Goal: Task Accomplishment & Management: Complete application form

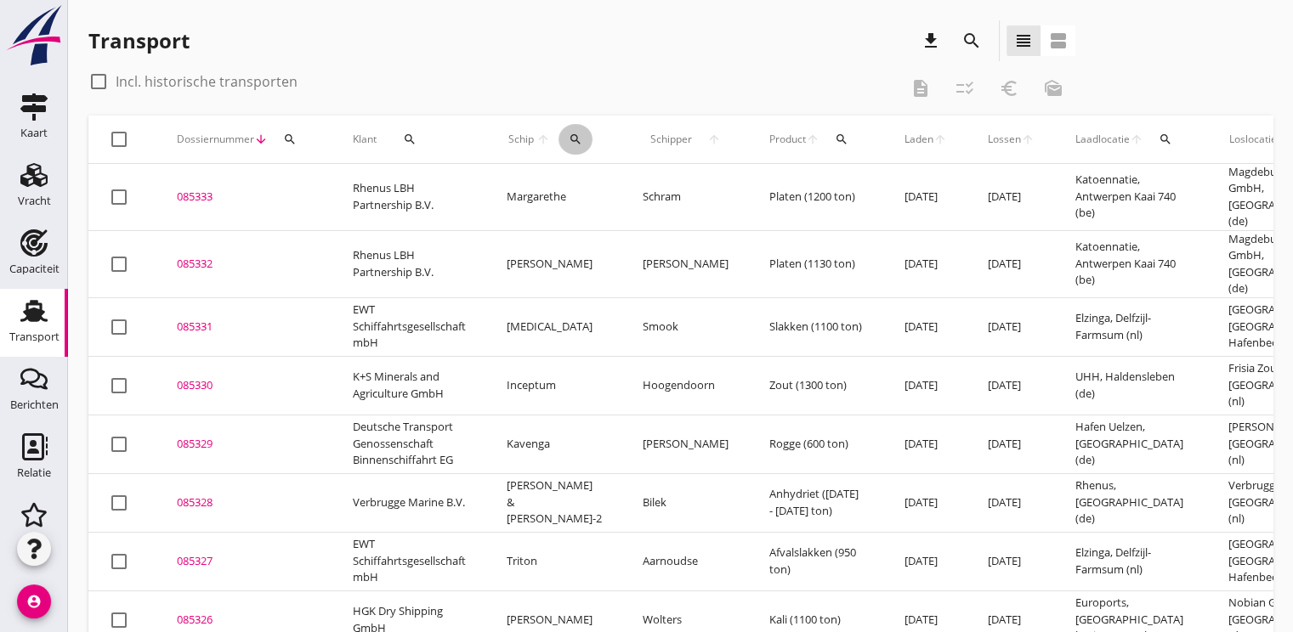
click at [558, 135] on div "search" at bounding box center [575, 140] width 34 height 14
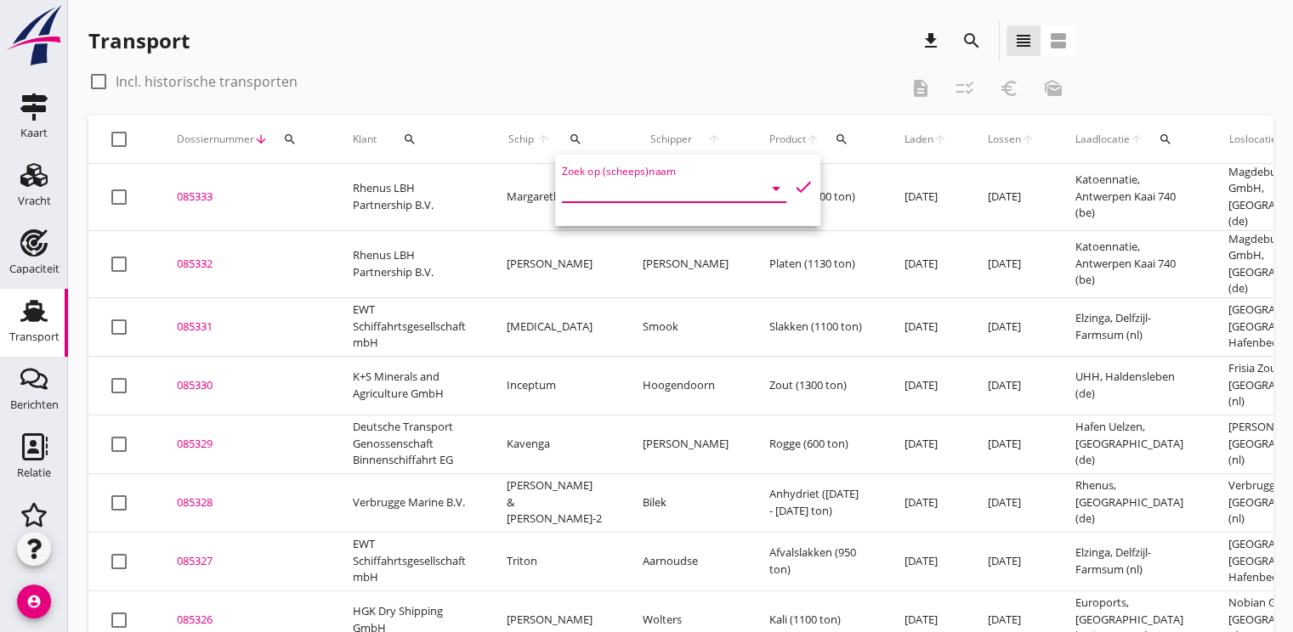
click at [583, 181] on input "Zoek op (scheeps)naam" at bounding box center [650, 188] width 177 height 27
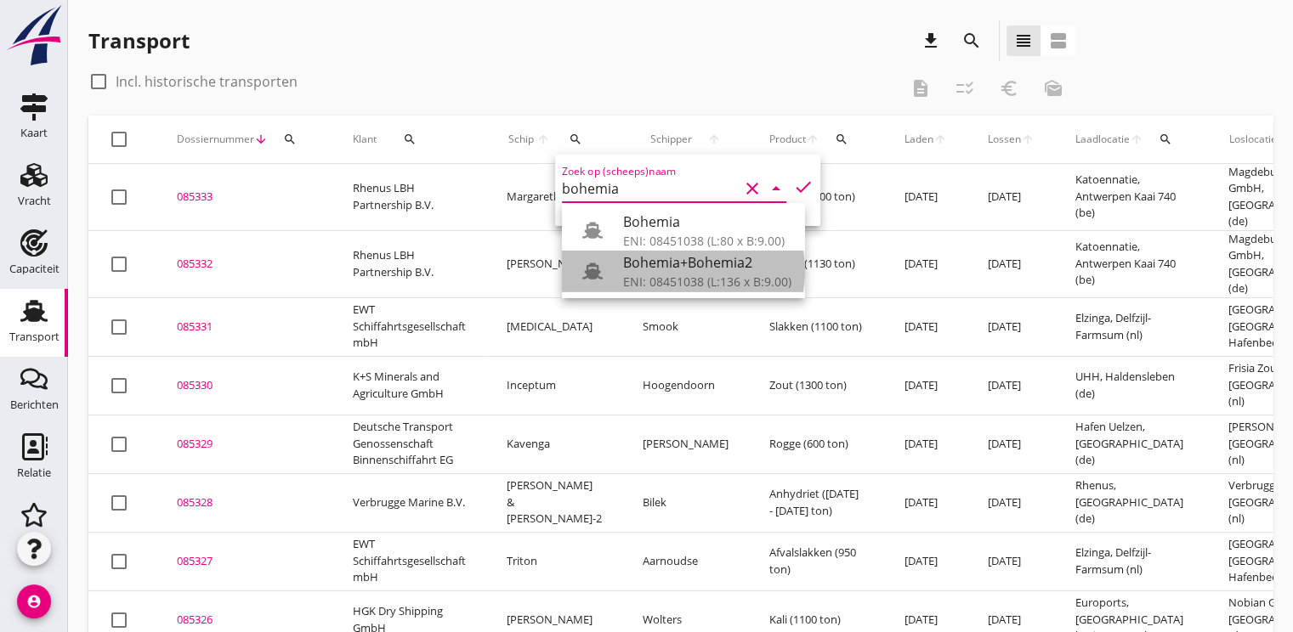
click at [673, 275] on div "ENI: 08451038 (L:136 x B:9.00)" at bounding box center [707, 282] width 168 height 18
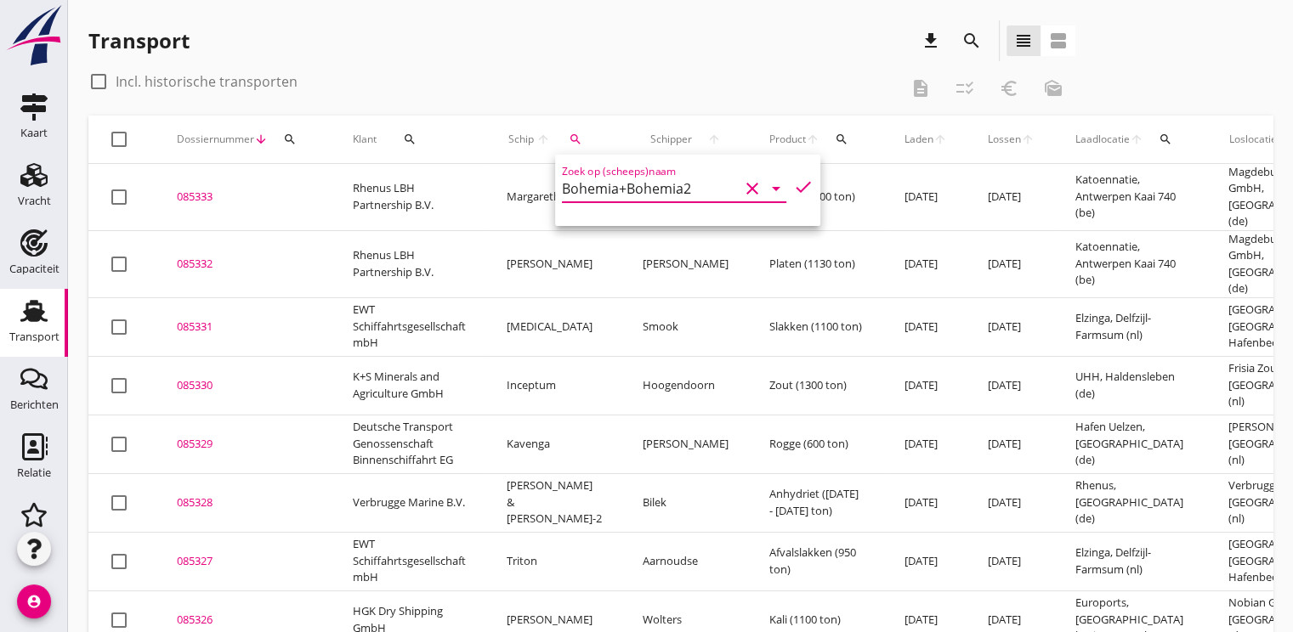
click at [793, 182] on icon "check" at bounding box center [803, 187] width 20 height 20
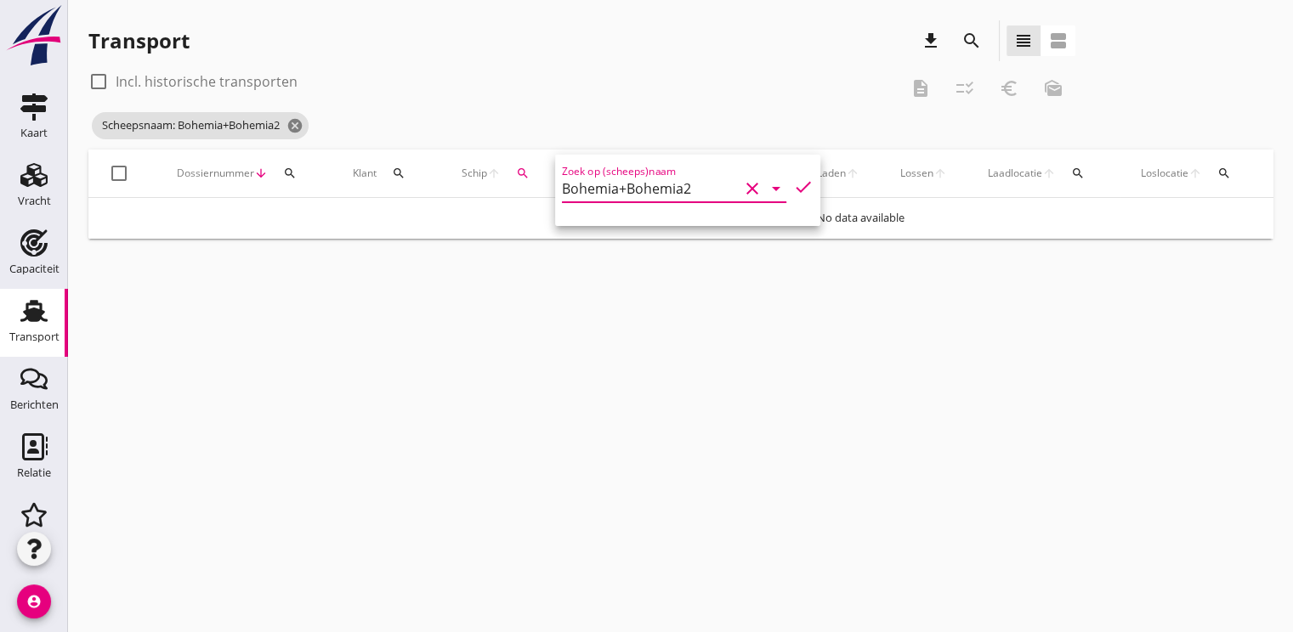
type input "Bohemia+Bohemia2"
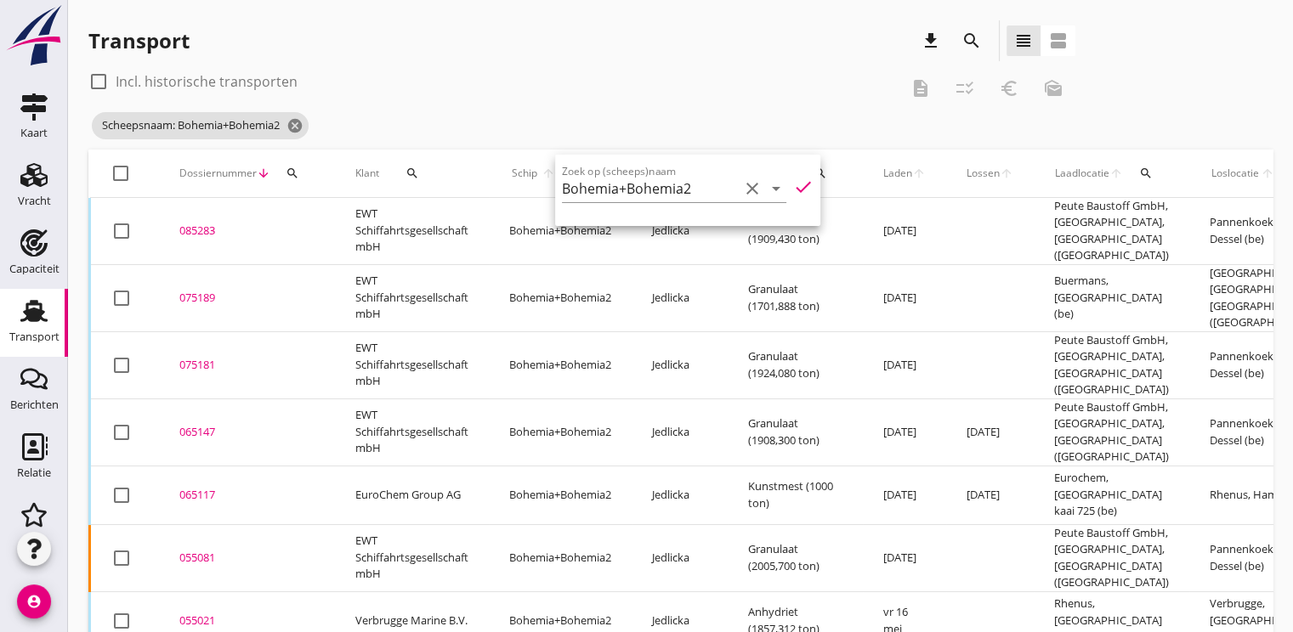
click at [190, 223] on div "085283" at bounding box center [246, 231] width 135 height 17
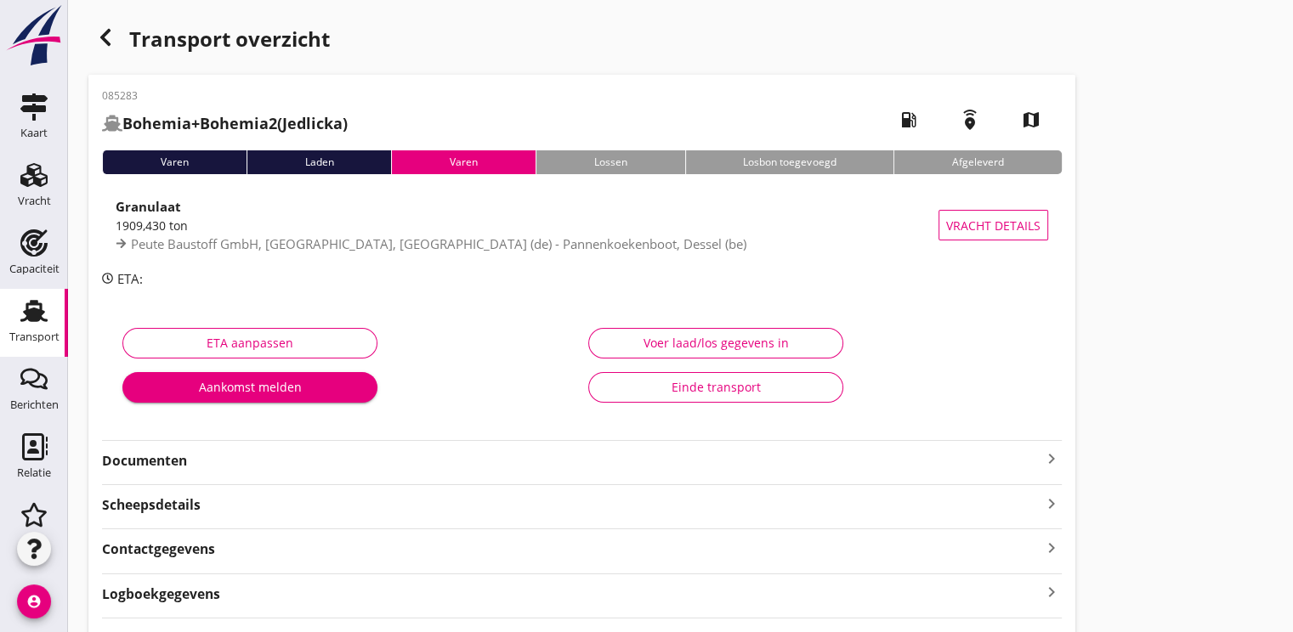
click at [795, 343] on div "Voer laad/los gegevens in" at bounding box center [716, 343] width 226 height 18
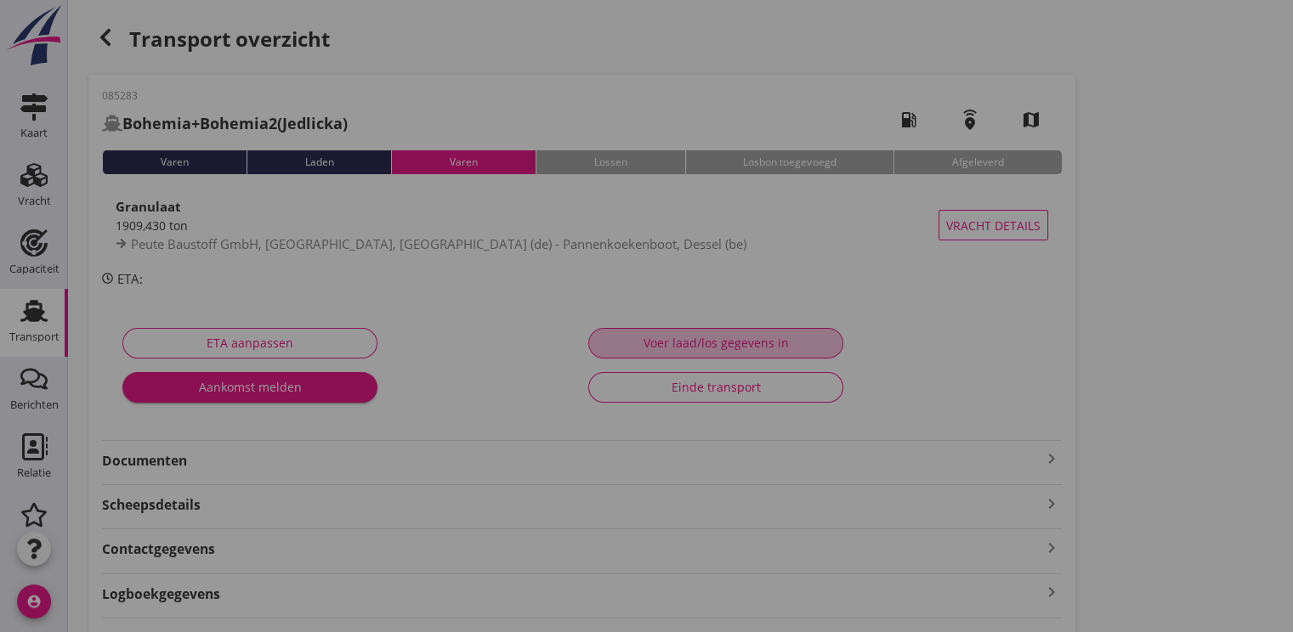
type input "1909.43"
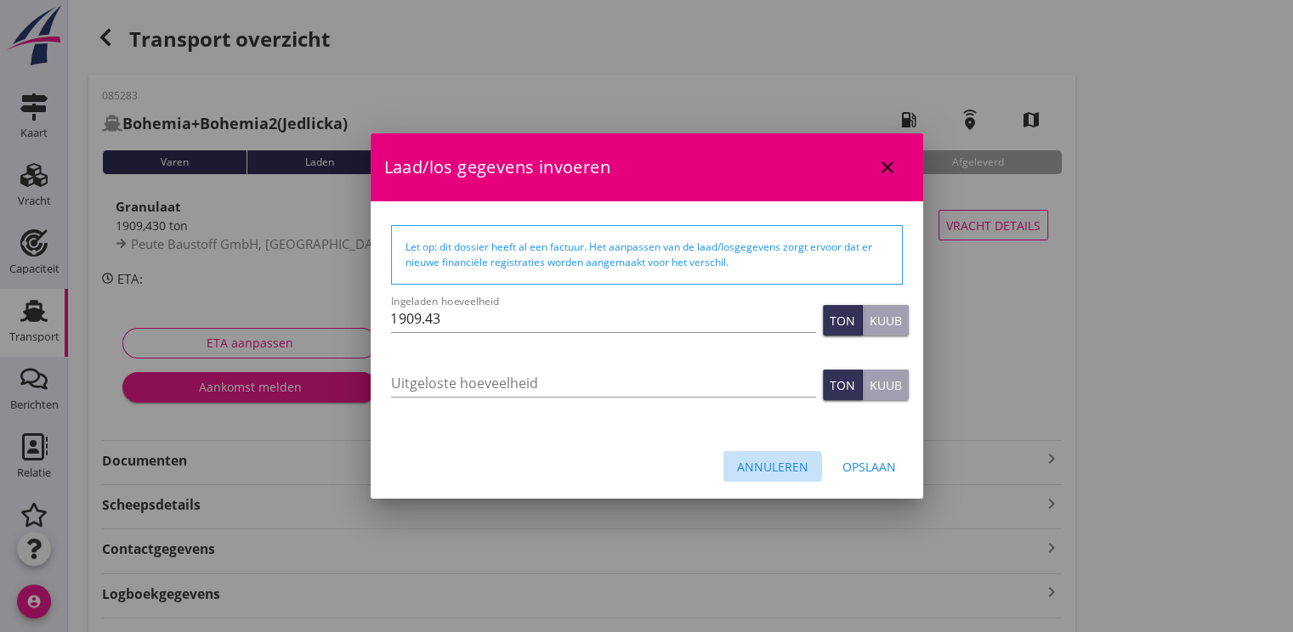
click at [761, 466] on div "Annuleren" at bounding box center [772, 467] width 71 height 18
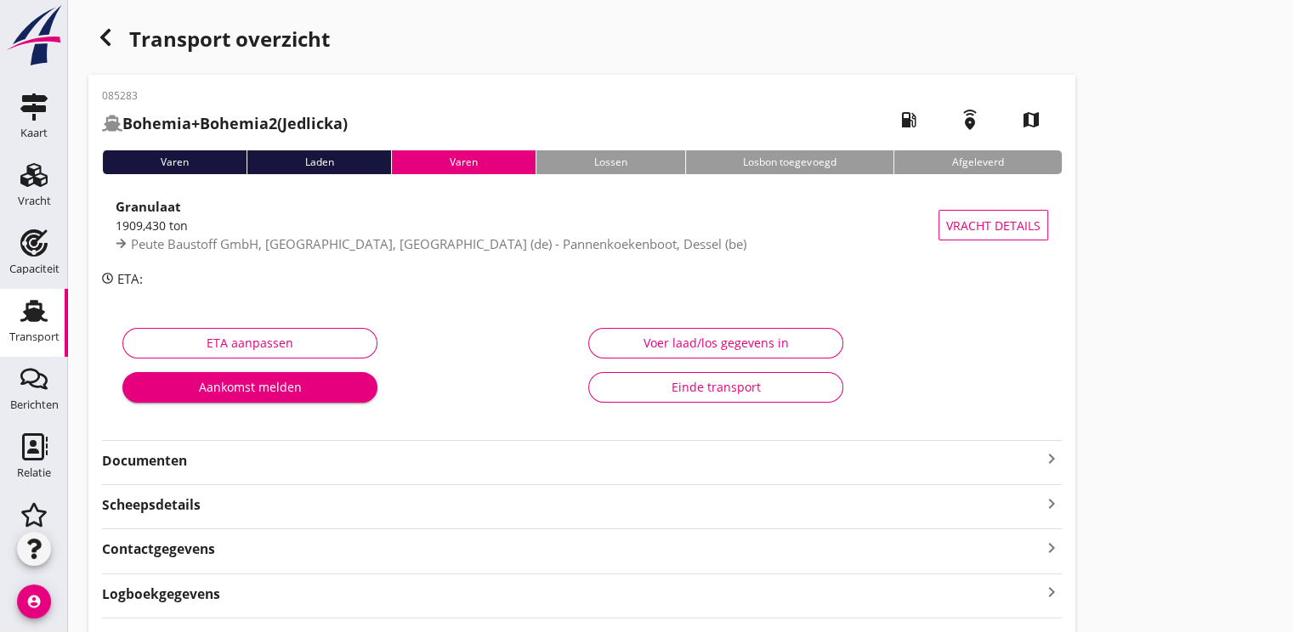
click at [105, 32] on use "button" at bounding box center [105, 37] width 10 height 17
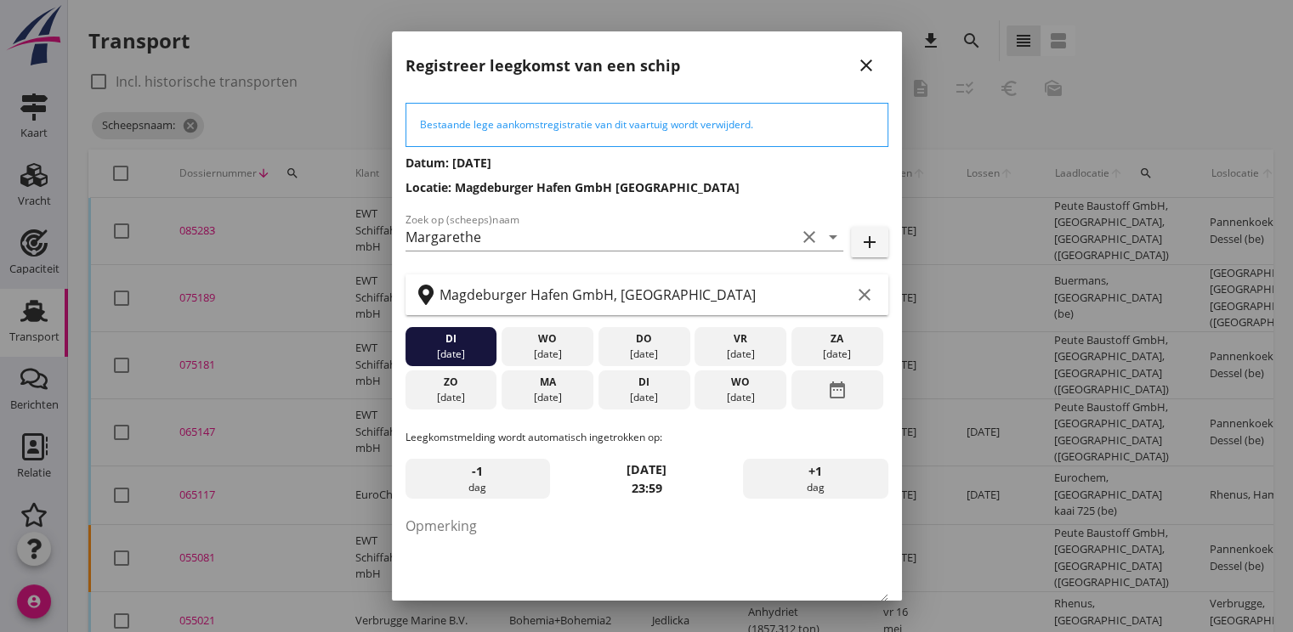
scroll to position [88, 0]
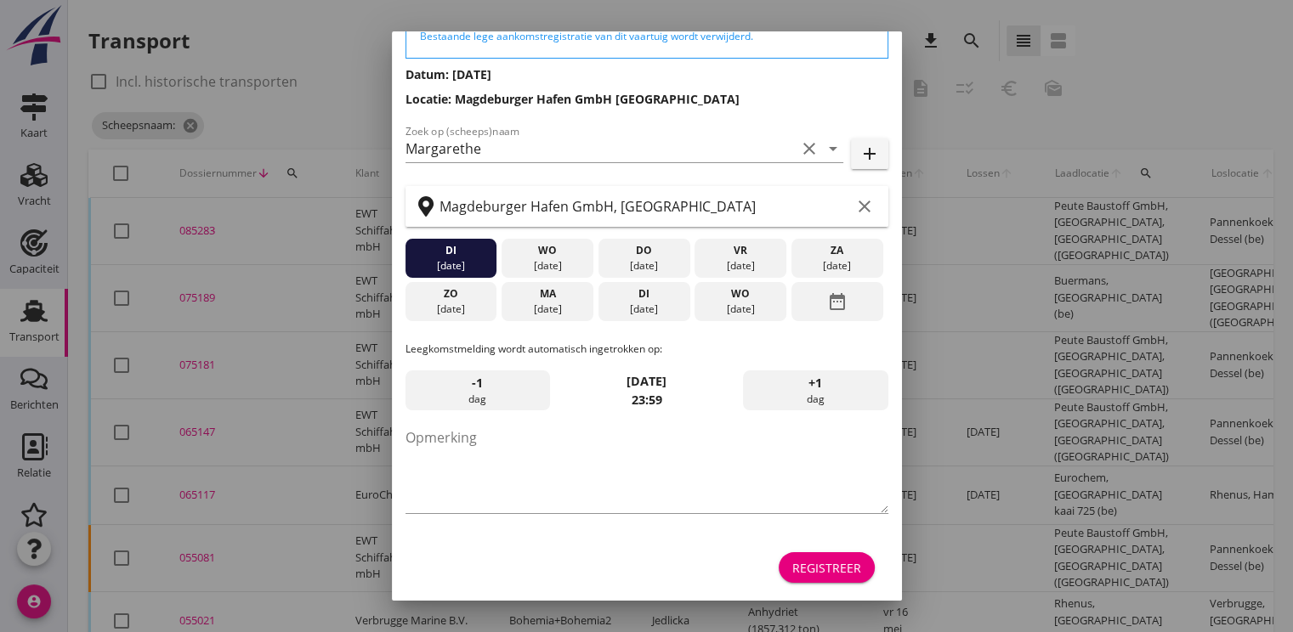
click at [808, 559] on div "Registreer" at bounding box center [826, 568] width 69 height 18
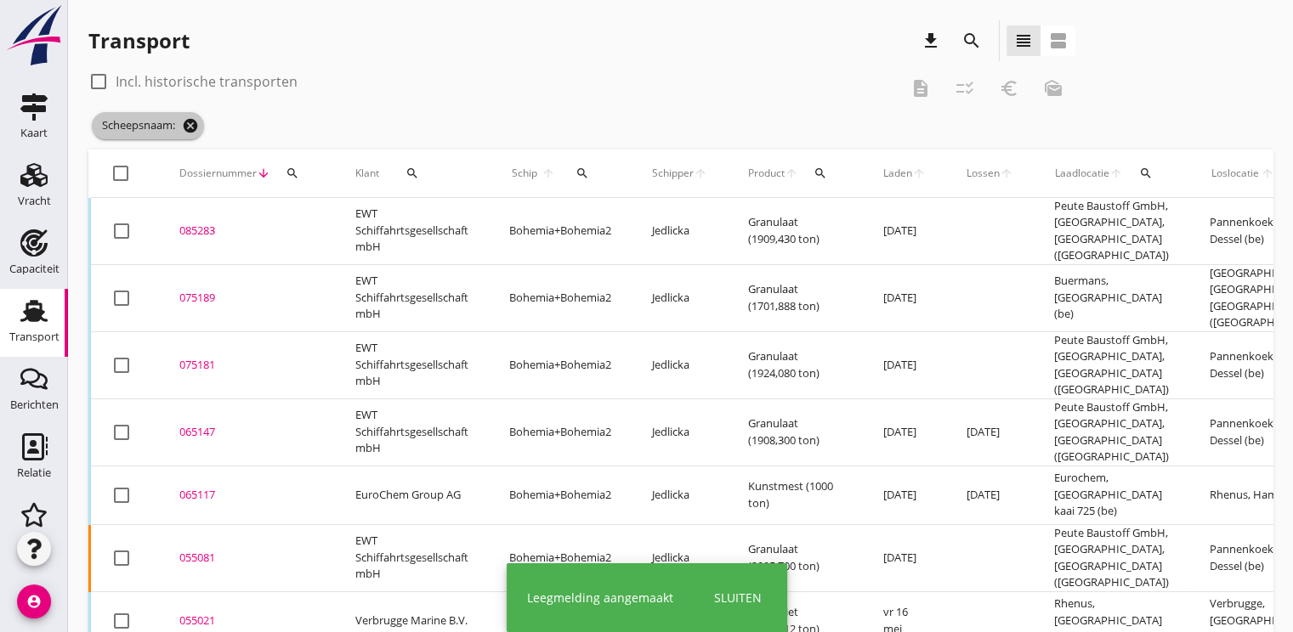
click at [197, 128] on icon "cancel" at bounding box center [190, 125] width 17 height 17
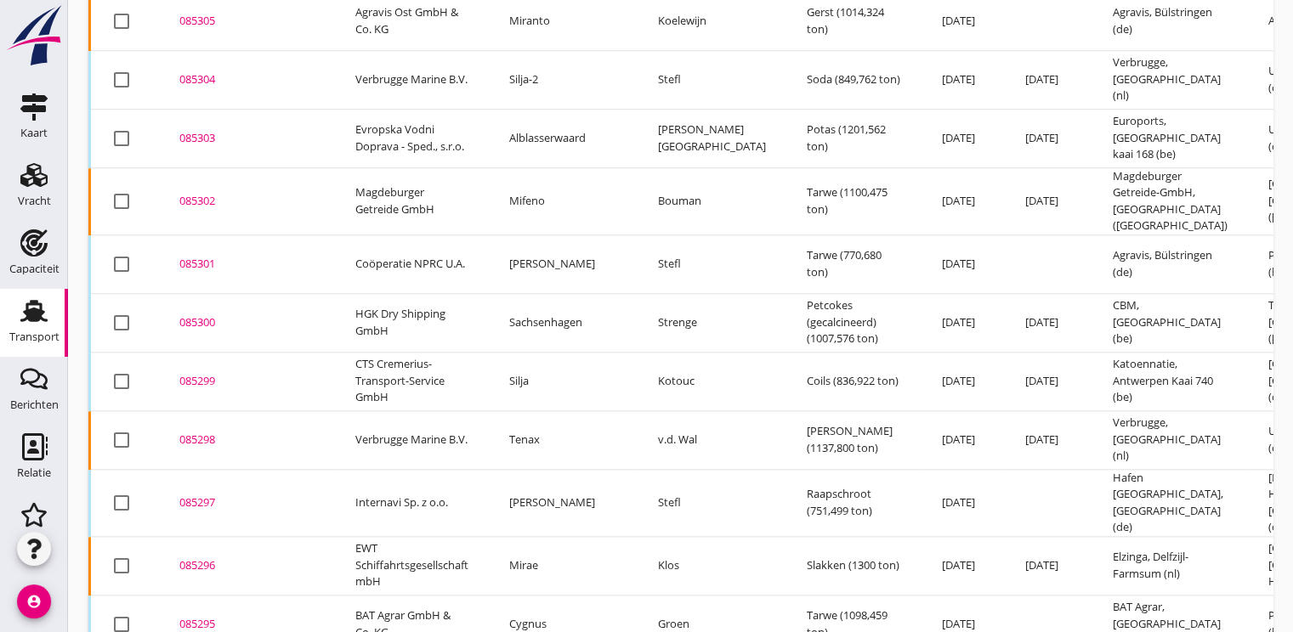
scroll to position [1903, 0]
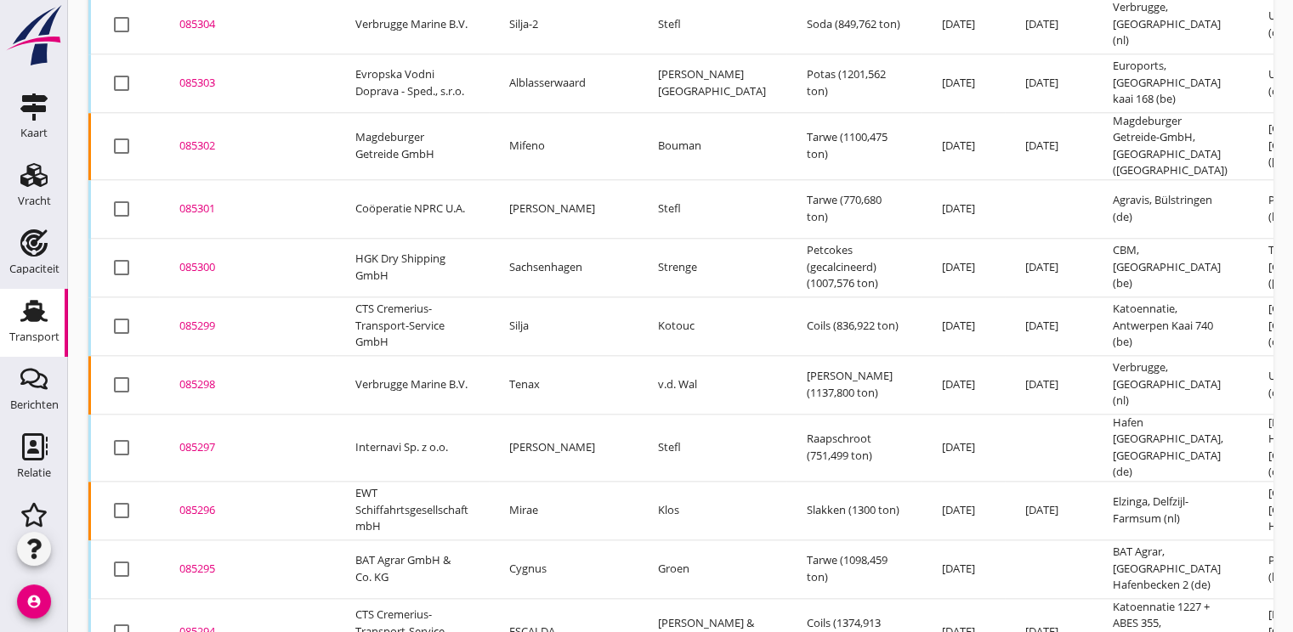
click at [197, 259] on div "085300" at bounding box center [246, 267] width 135 height 17
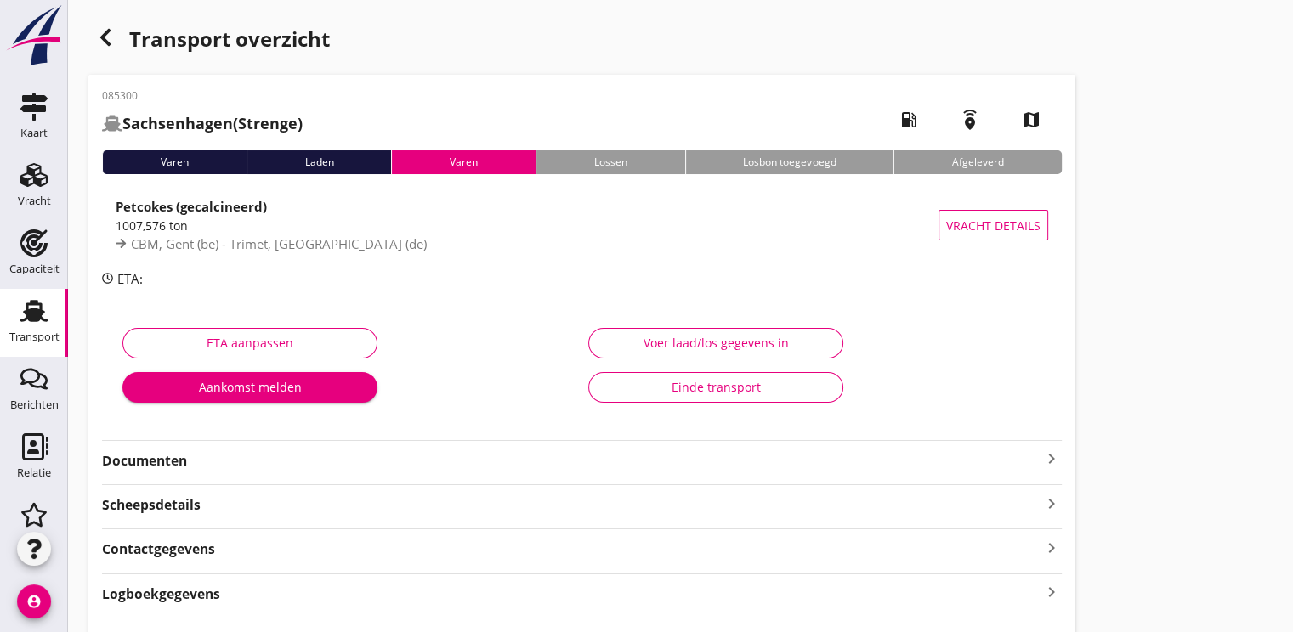
click at [142, 464] on strong "Documenten" at bounding box center [571, 461] width 939 height 20
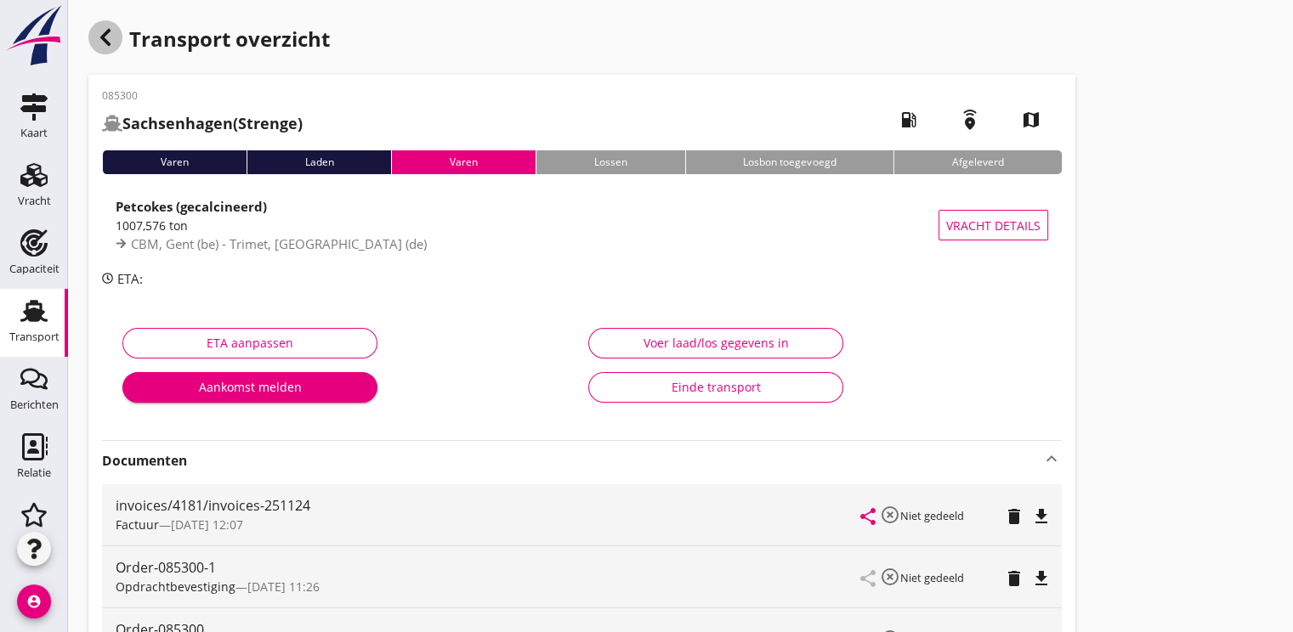
click at [99, 34] on icon "button" at bounding box center [105, 37] width 20 height 20
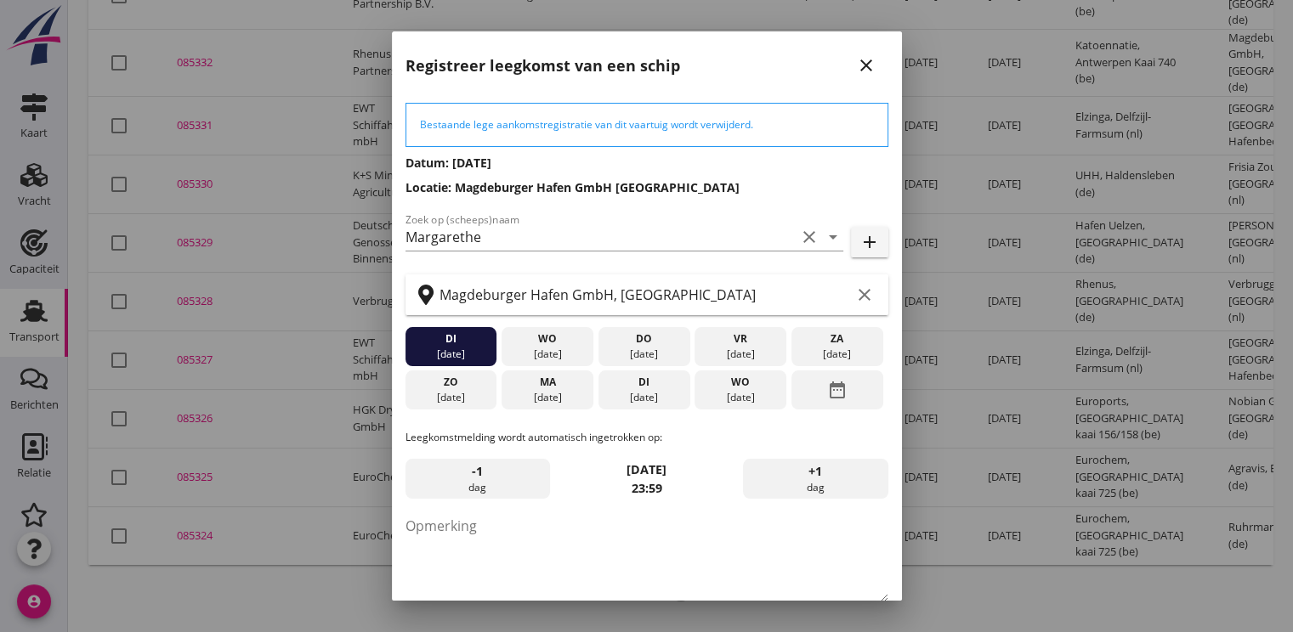
scroll to position [88, 0]
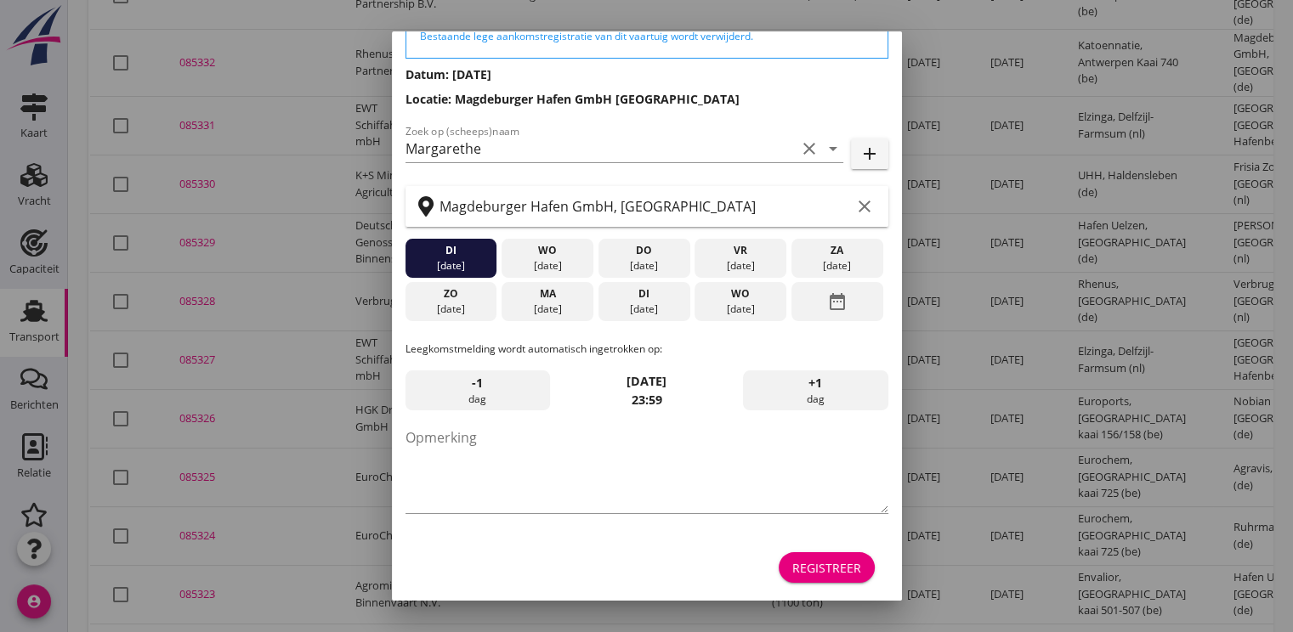
click at [825, 556] on button "Registreer" at bounding box center [827, 568] width 96 height 31
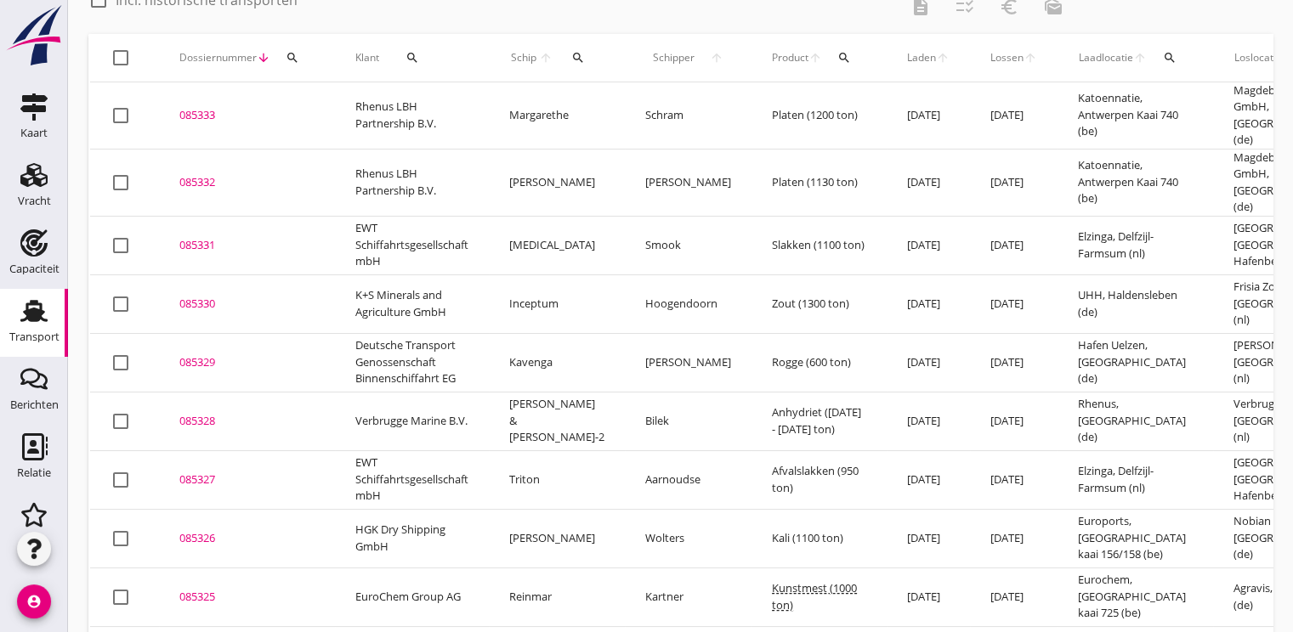
scroll to position [0, 0]
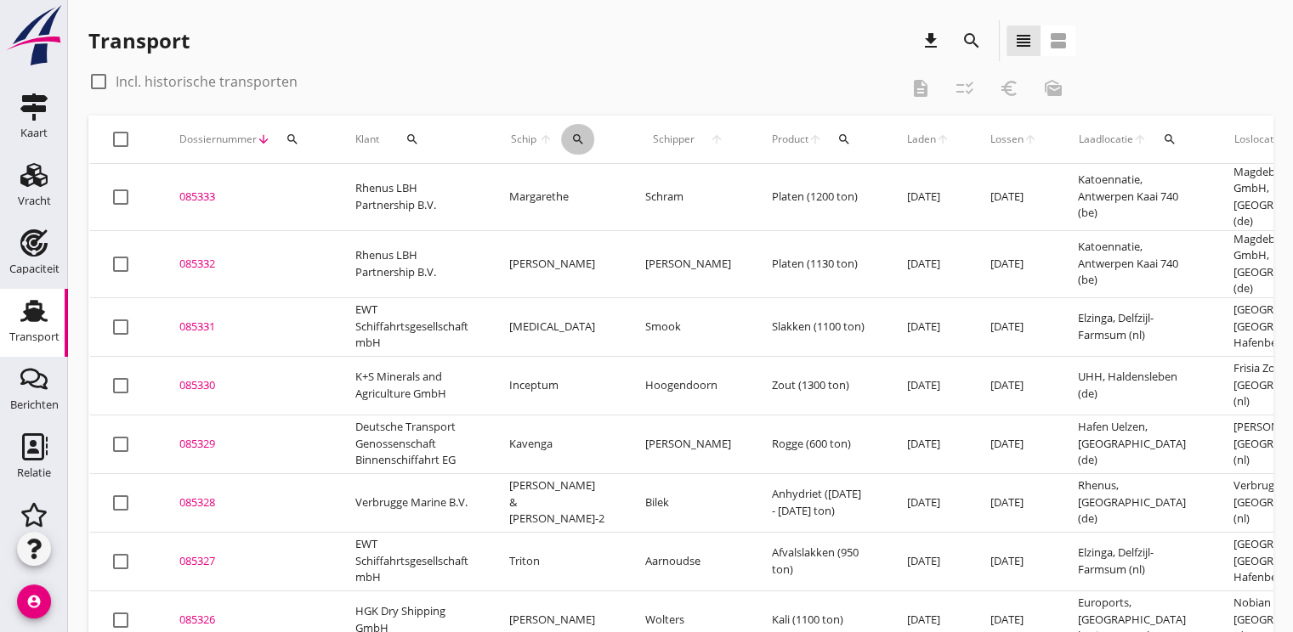
click at [568, 130] on button "search" at bounding box center [578, 139] width 34 height 31
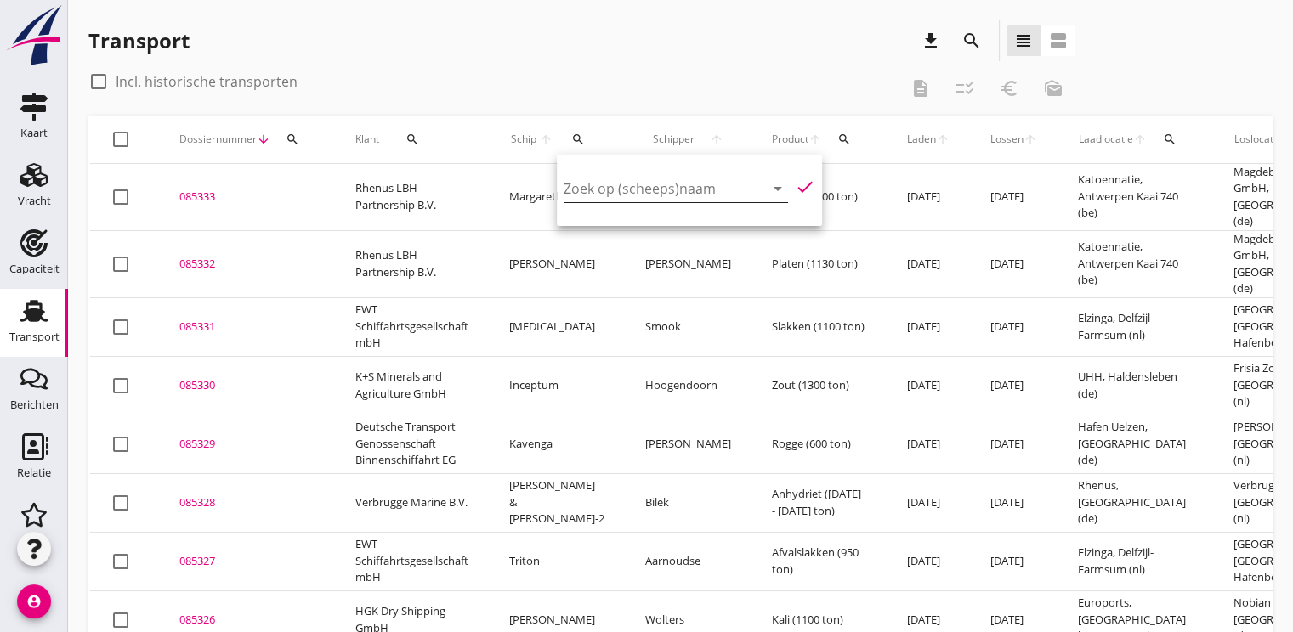
click at [591, 190] on input "Zoek op (scheeps)naam" at bounding box center [652, 188] width 177 height 27
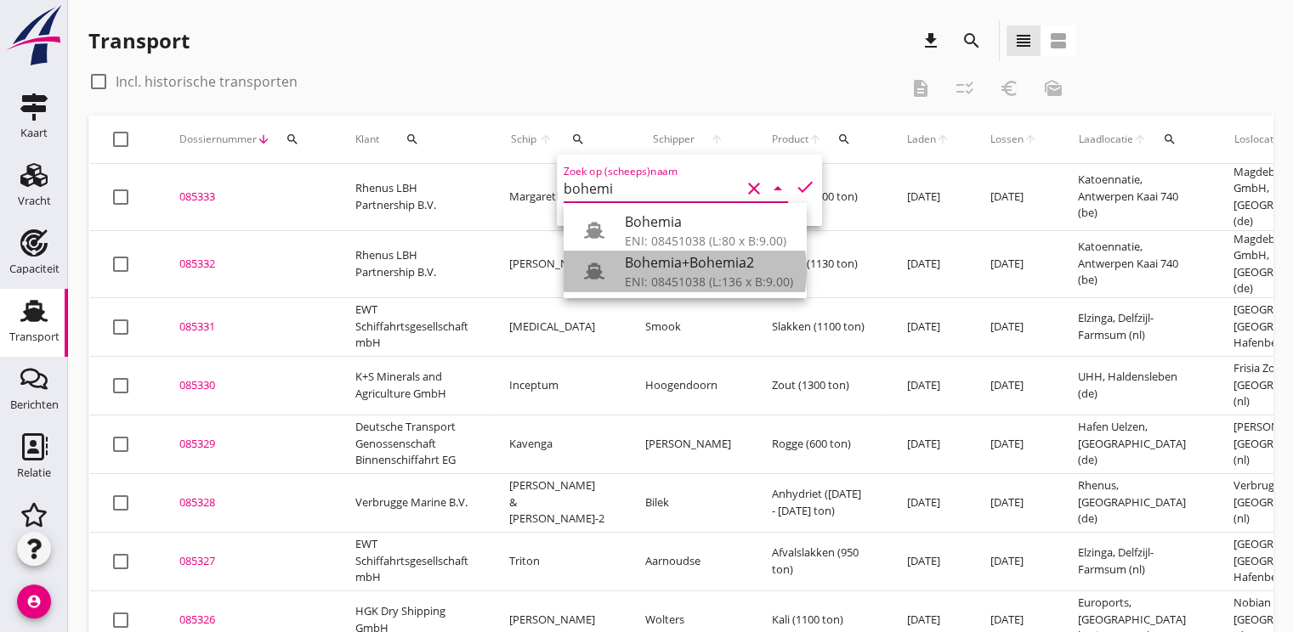
click at [646, 258] on div "Bohemia+Bohemia2" at bounding box center [709, 262] width 168 height 20
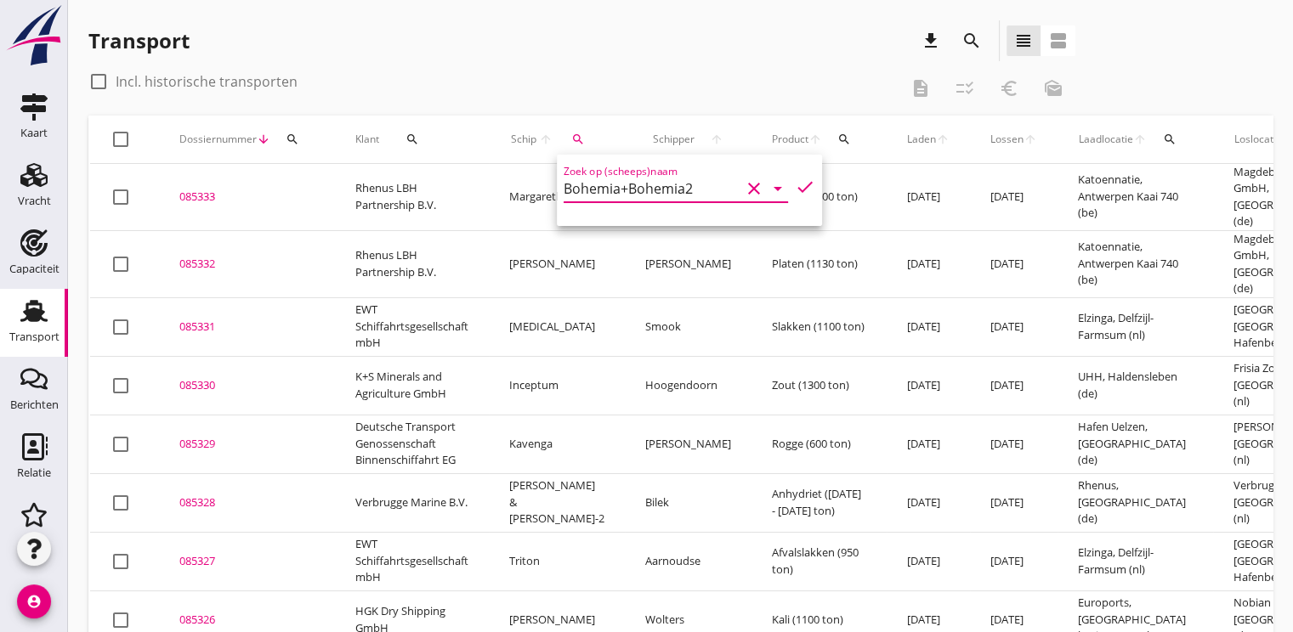
click at [795, 187] on icon "check" at bounding box center [805, 187] width 20 height 20
type input "Bohemia+Bohemia2"
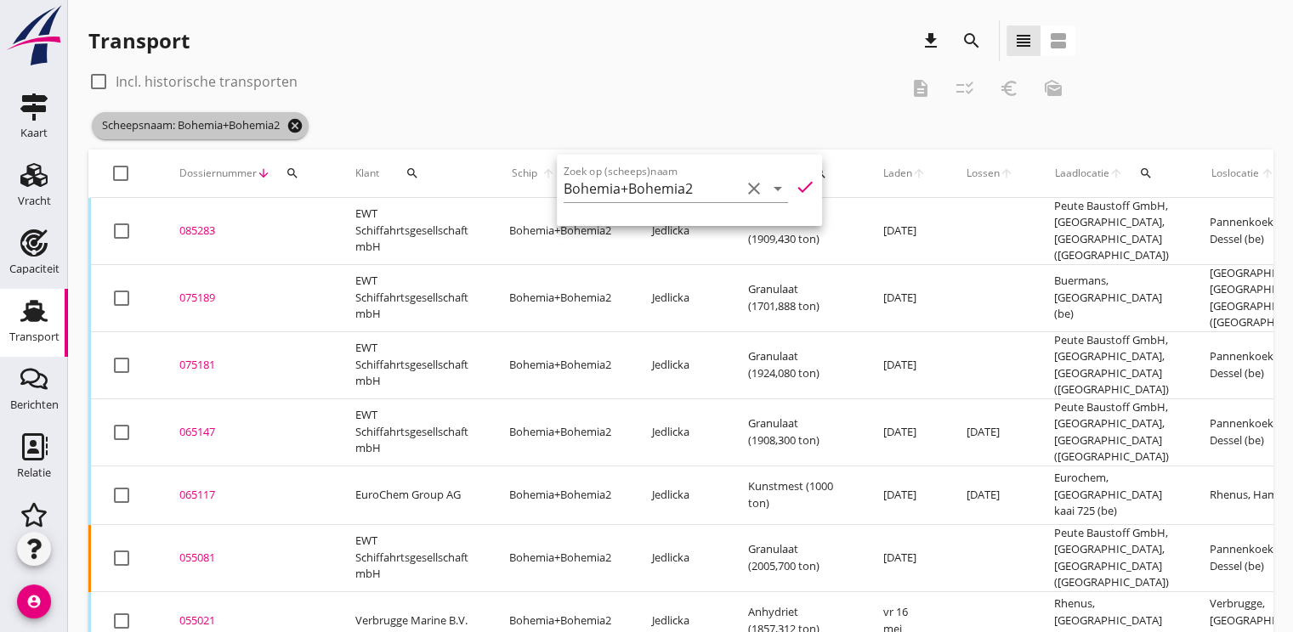
click at [296, 126] on icon "cancel" at bounding box center [294, 125] width 17 height 17
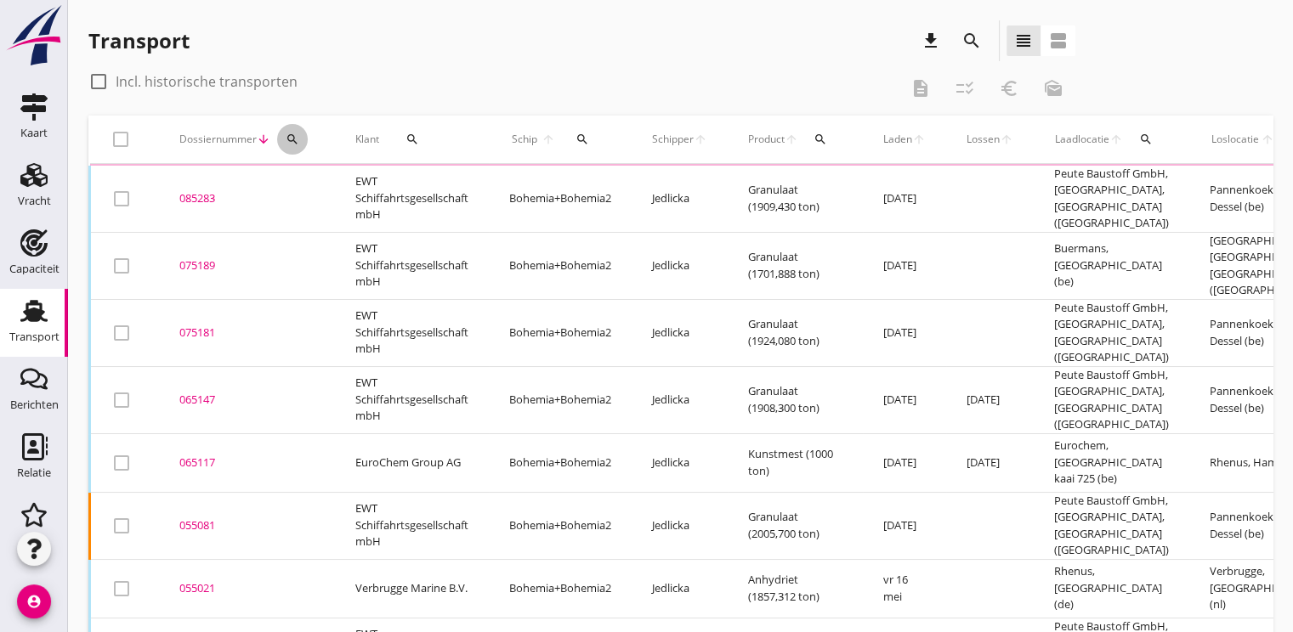
click at [289, 134] on icon "search" at bounding box center [293, 140] width 14 height 14
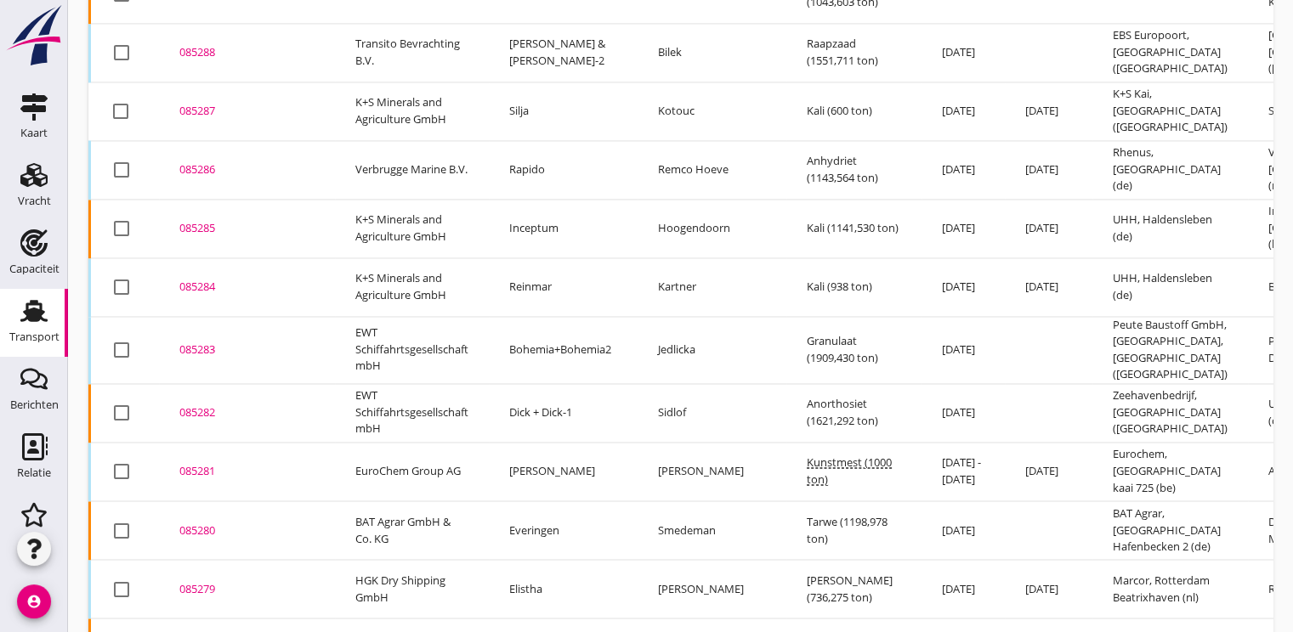
scroll to position [2881, 0]
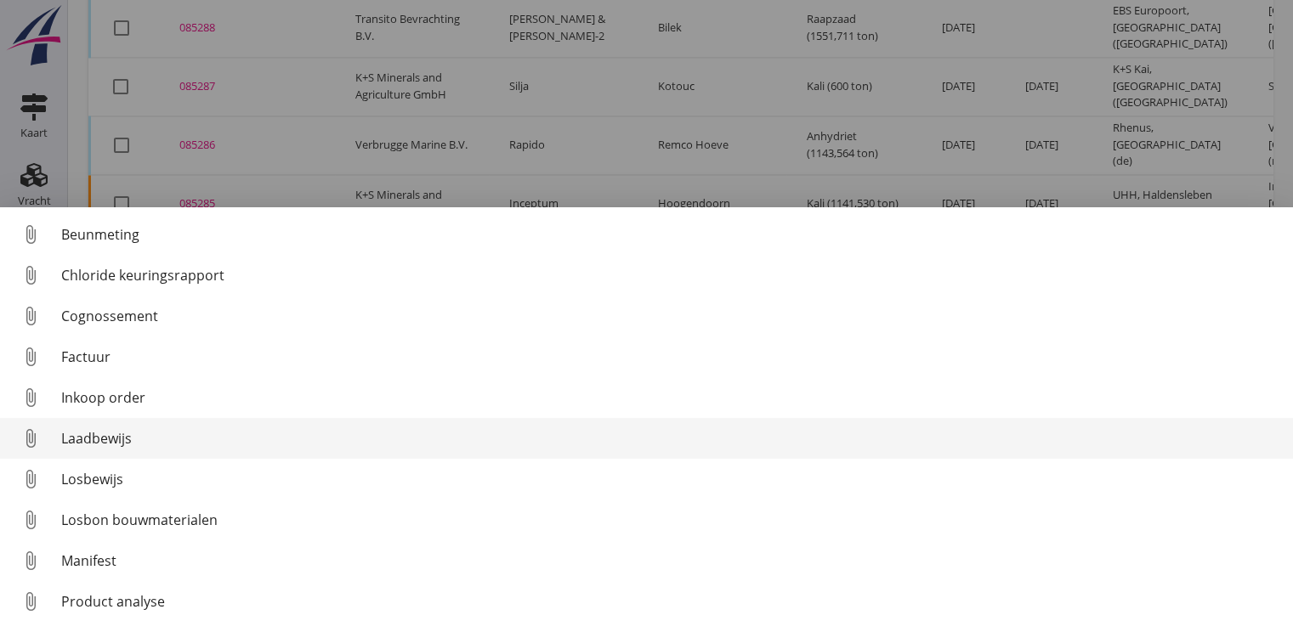
click at [91, 442] on div "Laadbewijs" at bounding box center [670, 438] width 1218 height 20
click at [92, 425] on link "attach_file Laadbewijs" at bounding box center [646, 438] width 1293 height 41
